Goal: Information Seeking & Learning: Stay updated

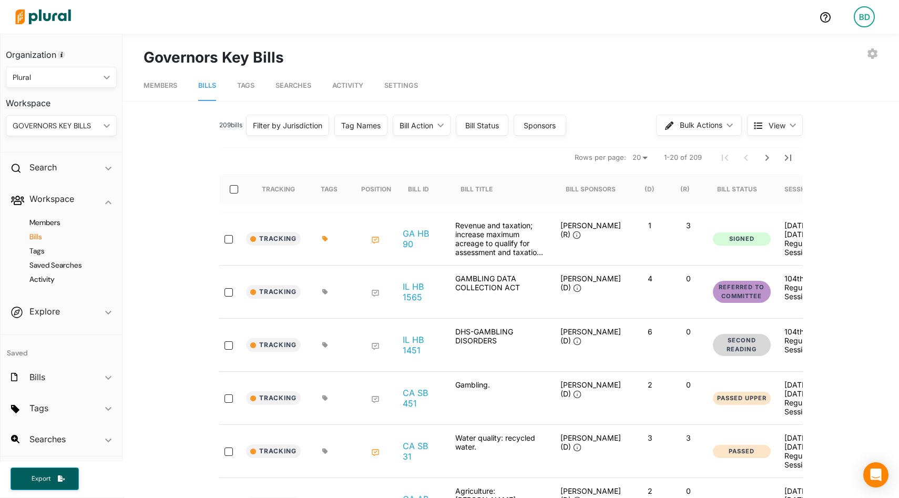
click at [37, 12] on img at bounding box center [43, 16] width 74 height 37
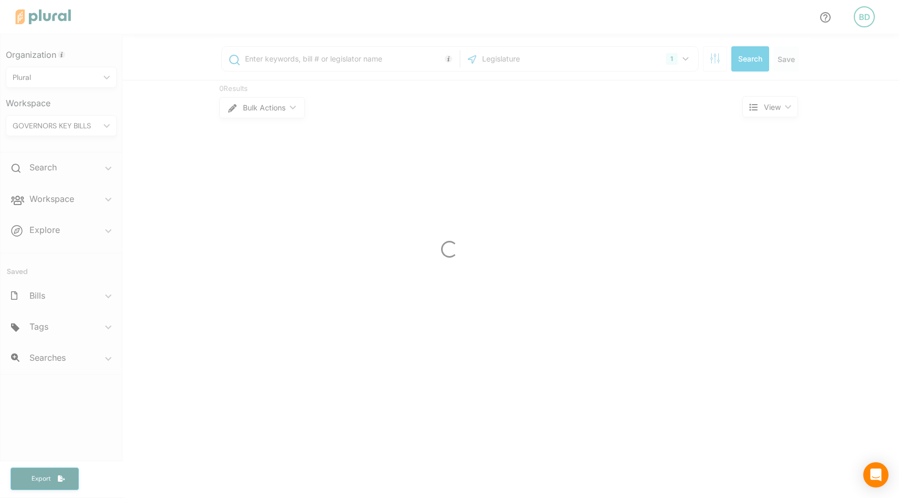
click at [78, 120] on div at bounding box center [449, 249] width 899 height 498
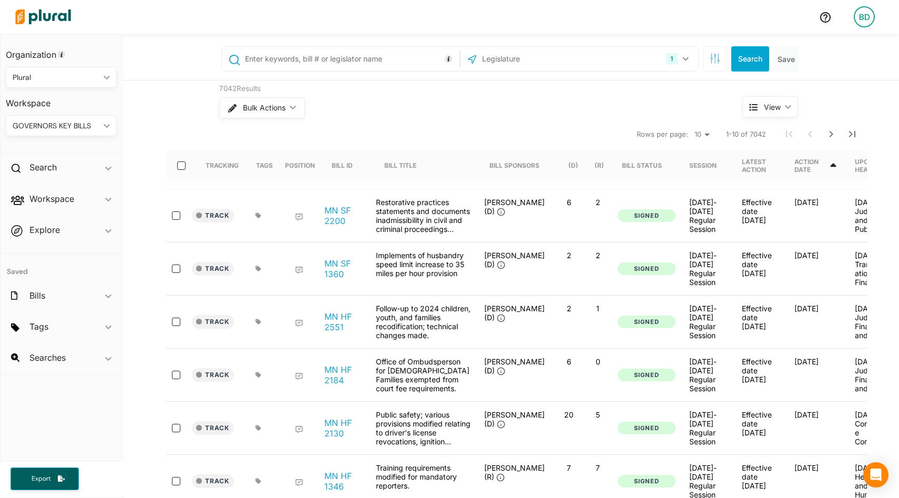
click at [71, 127] on div "GOVERNORS KEY BILLS" at bounding box center [56, 125] width 87 height 11
click at [45, 220] on div "PLURAL" at bounding box center [55, 223] width 82 height 9
click at [109, 197] on span "ic_keyboard_arrow_down" at bounding box center [108, 201] width 6 height 16
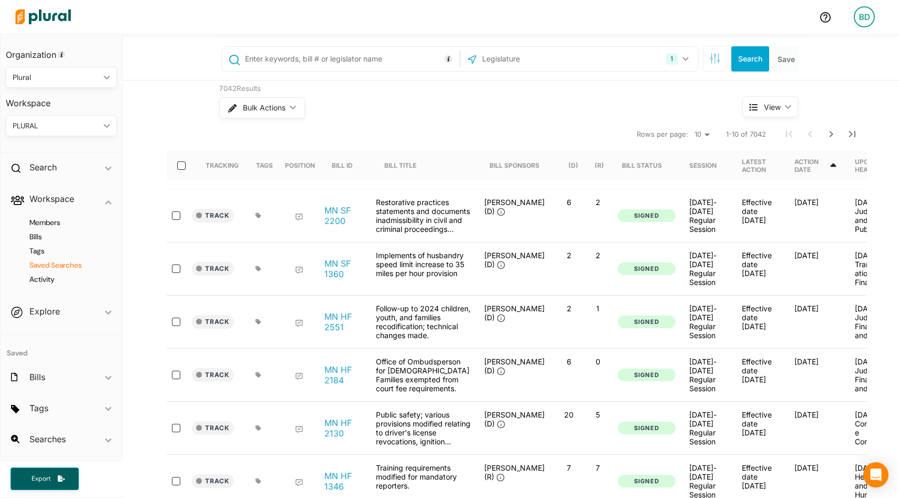
click at [53, 265] on h4 "Saved Searches" at bounding box center [63, 265] width 95 height 10
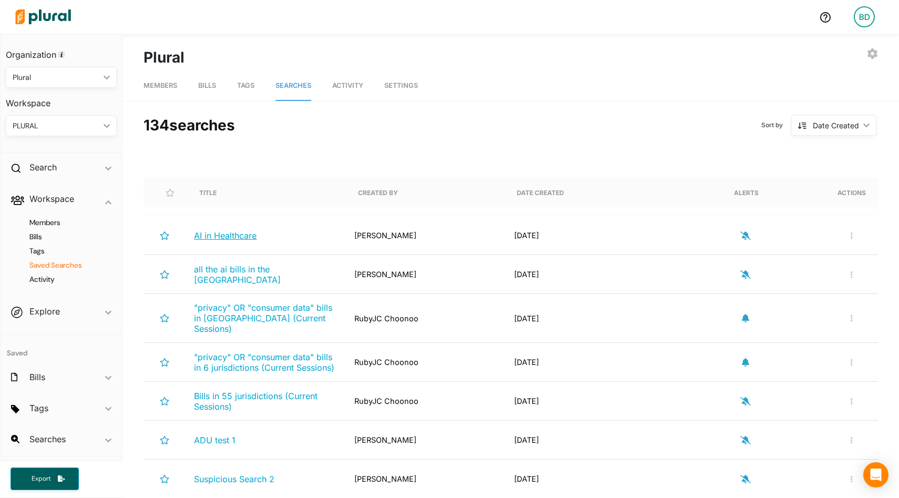
click at [241, 235] on span "AI in Healthcare" at bounding box center [225, 235] width 63 height 11
